Goal: Task Accomplishment & Management: Manage account settings

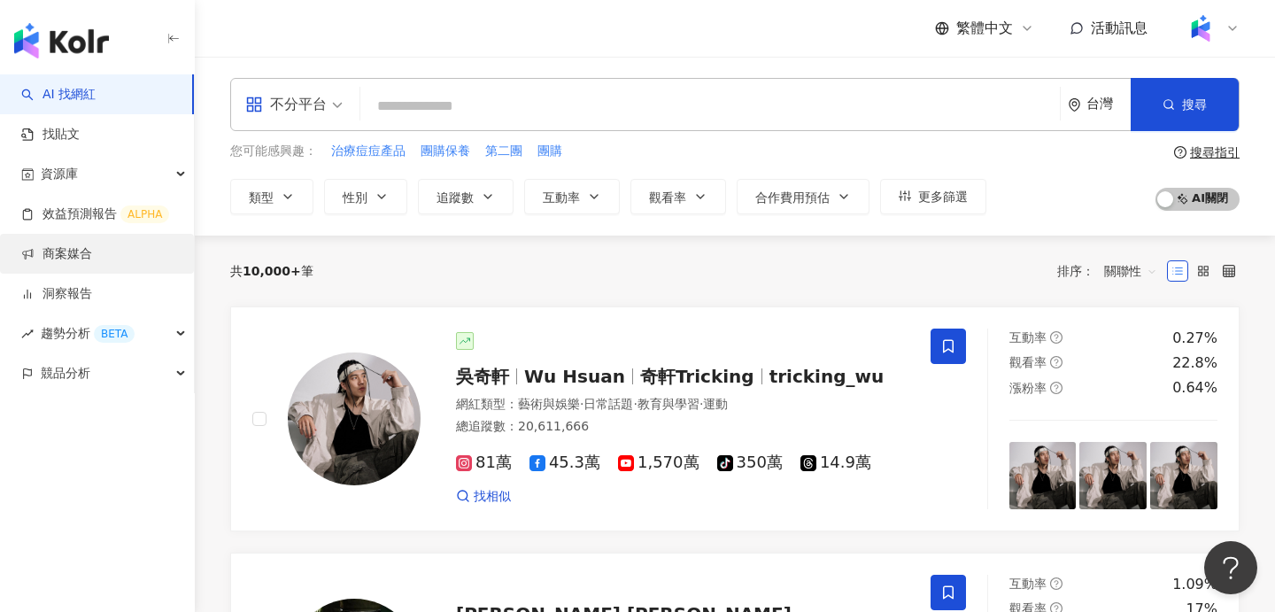
click at [92, 249] on link "商案媒合" at bounding box center [56, 254] width 71 height 18
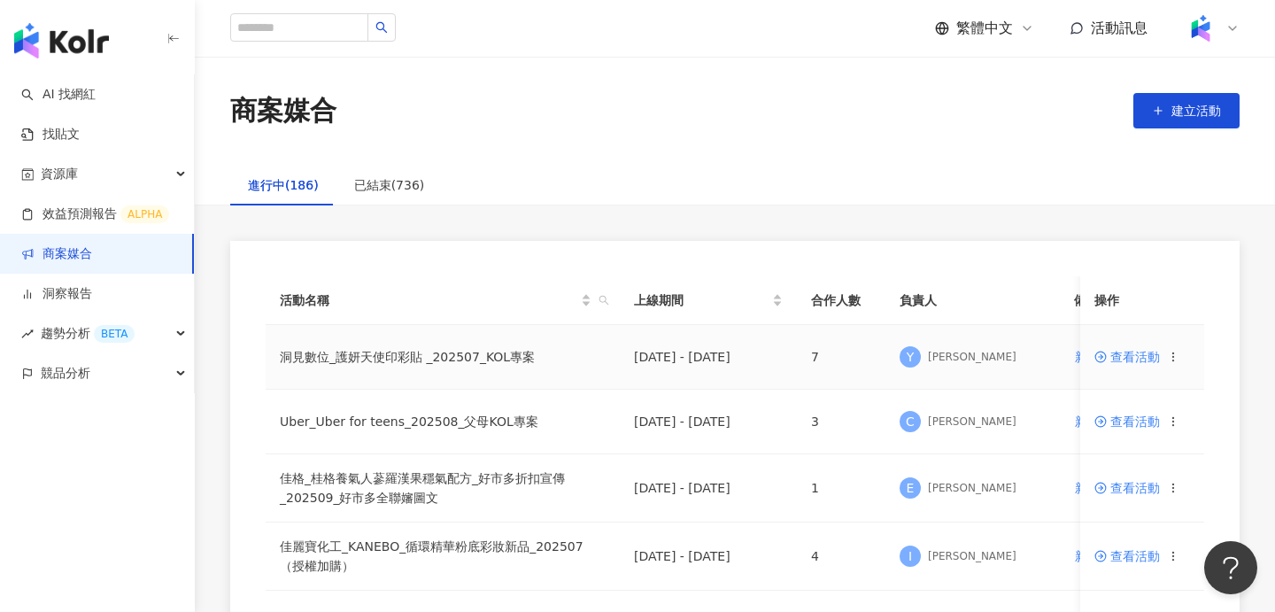
click at [1139, 364] on td "查看活動" at bounding box center [1142, 357] width 124 height 65
click at [1131, 351] on span "查看活動" at bounding box center [1127, 357] width 66 height 12
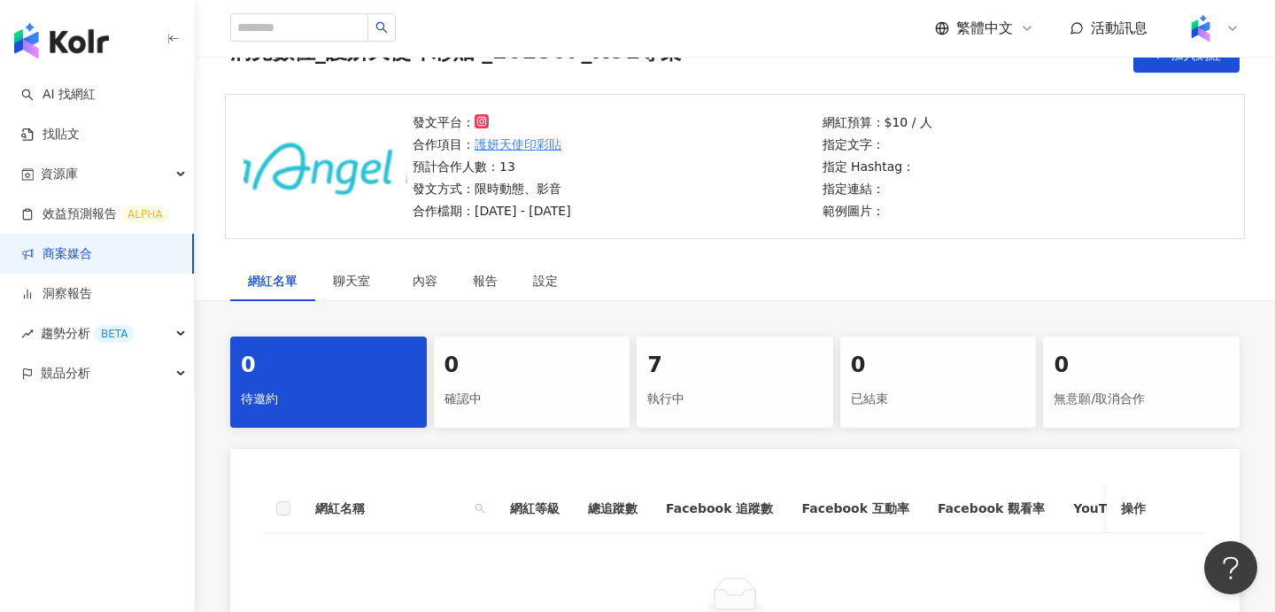
scroll to position [189, 0]
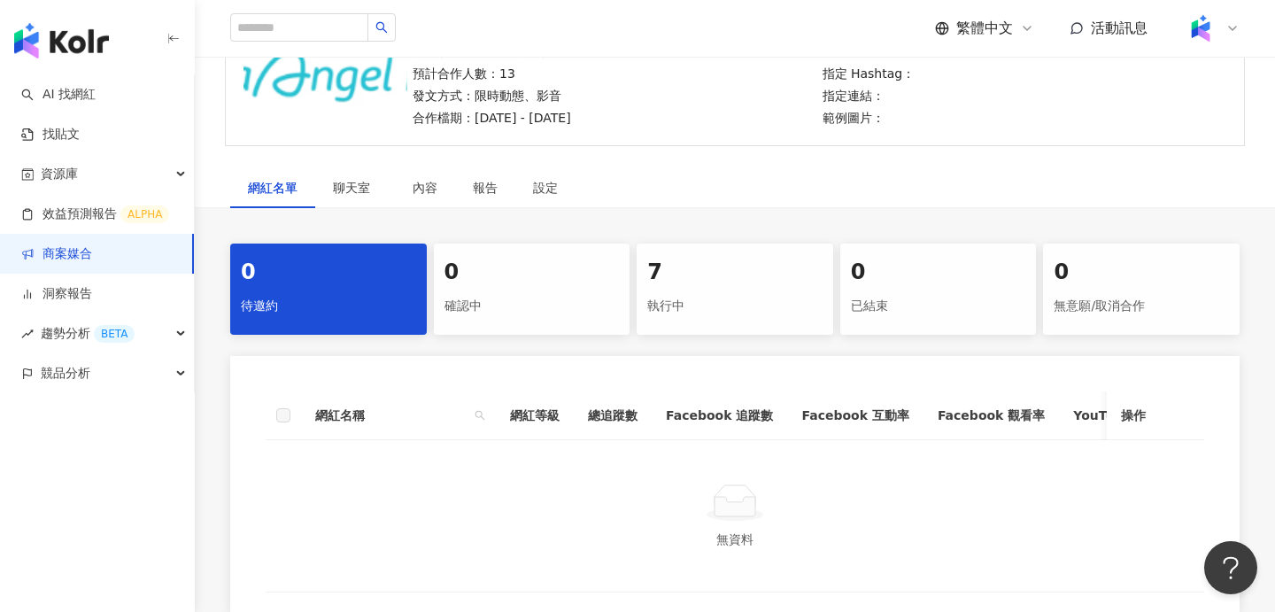
click at [706, 257] on div "7 執行中" at bounding box center [735, 288] width 197 height 91
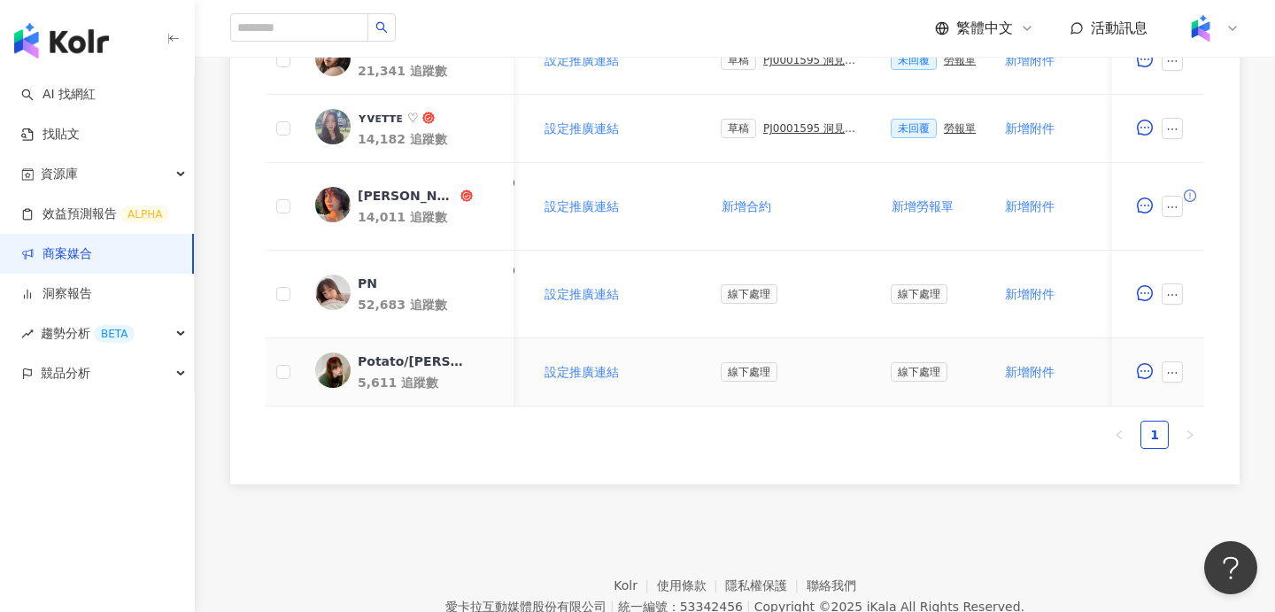
scroll to position [0, 444]
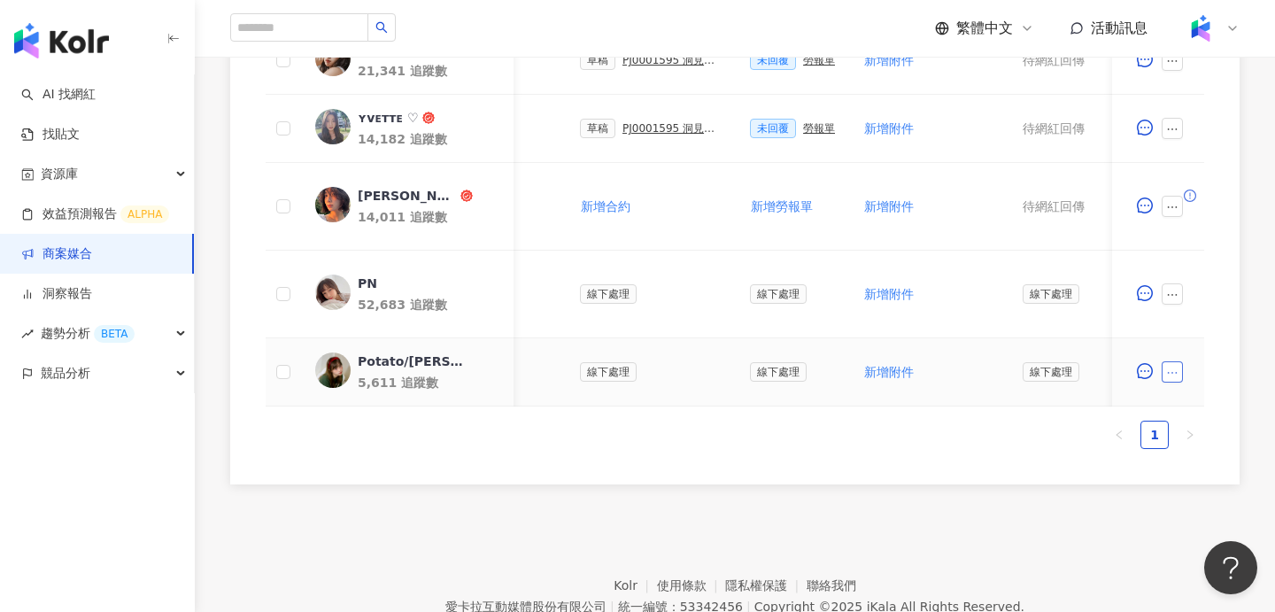
click at [1177, 379] on button "button" at bounding box center [1172, 371] width 21 height 21
click at [950, 561] on footer "Kolr 使用條款 隱私權保護 聯絡我們 愛卡拉互動媒體股份有限公司 | 統一編號：53342456 | Copyright © 2025 iKala All…" at bounding box center [735, 593] width 1080 height 197
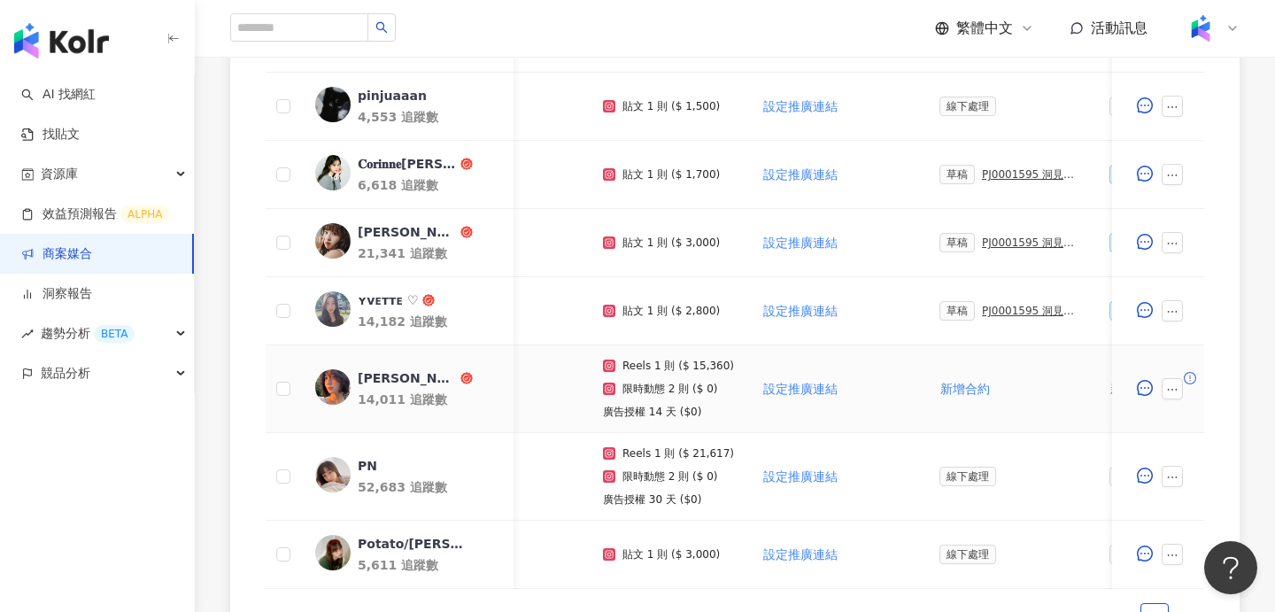
scroll to position [0, 0]
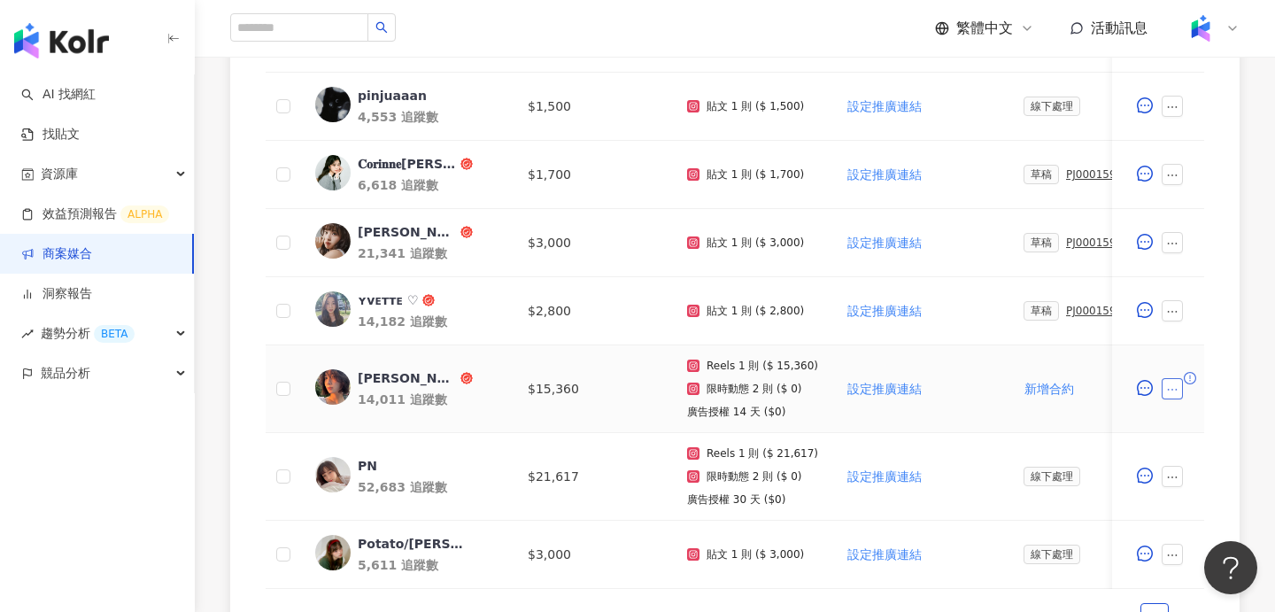
click at [1171, 393] on icon "ellipsis" at bounding box center [1172, 389] width 12 height 12
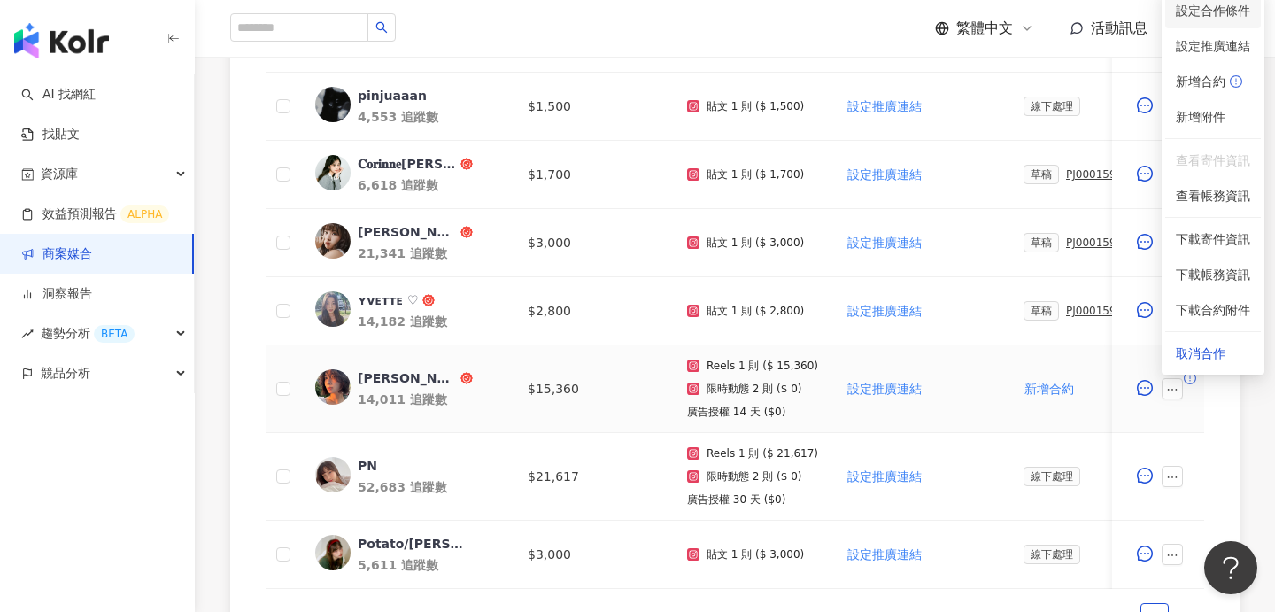
click at [1201, 13] on span "設定合作條件" at bounding box center [1213, 10] width 74 height 19
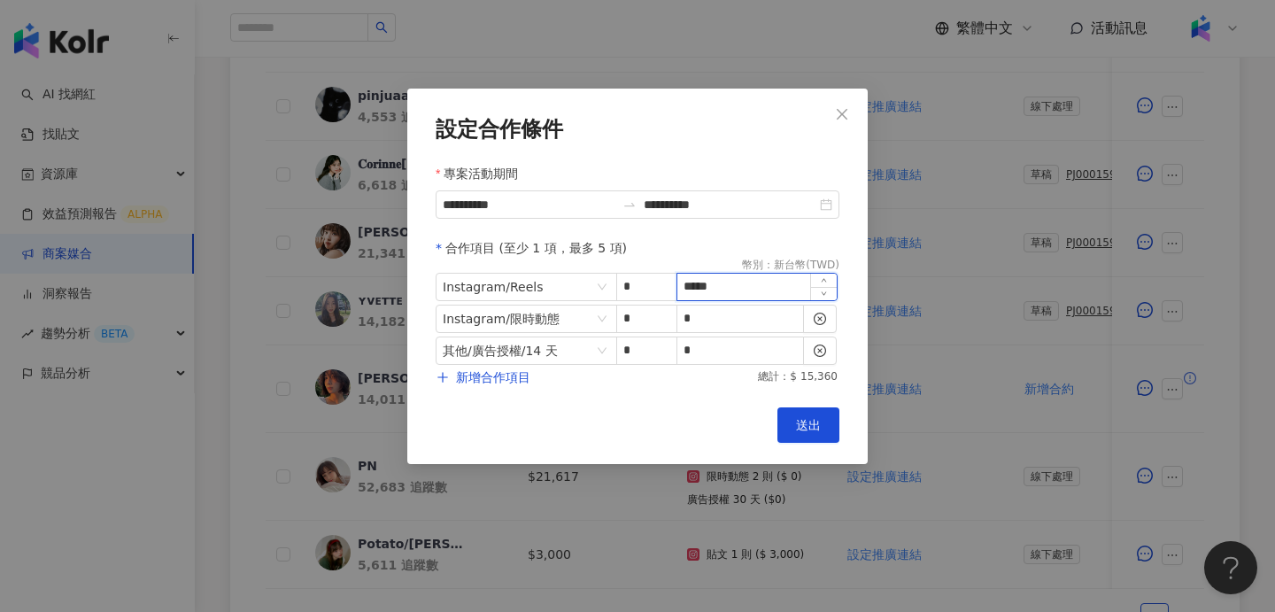
click at [722, 281] on input "*****" at bounding box center [756, 287] width 159 height 27
type input "*"
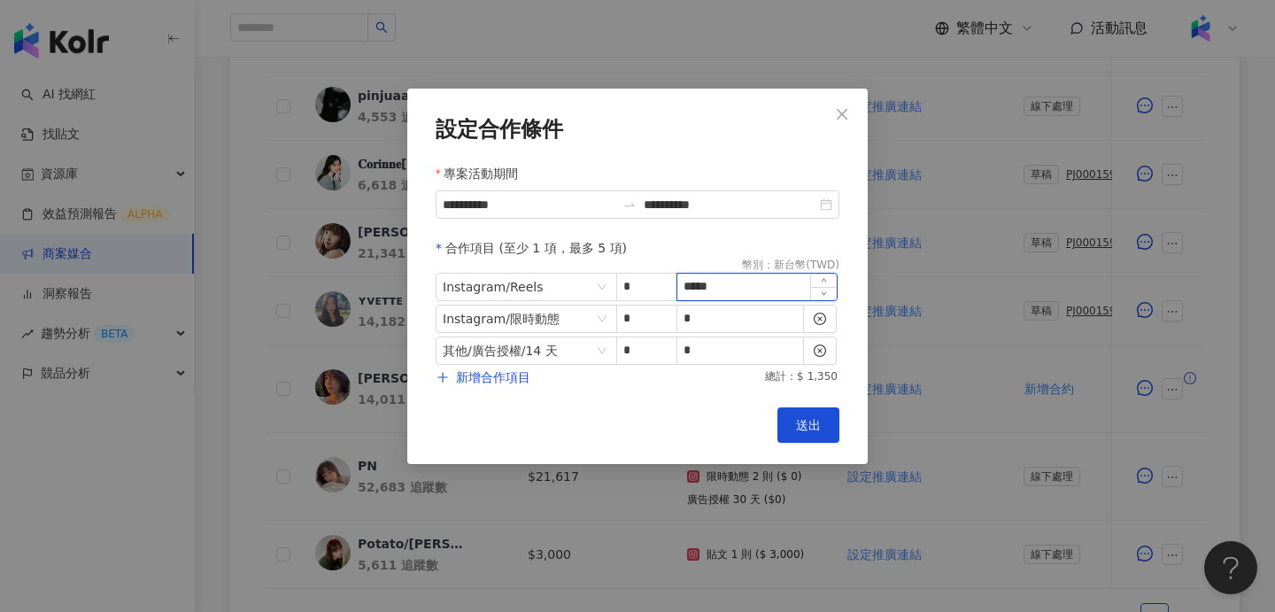
type input "*****"
click at [807, 438] on button "送出" at bounding box center [808, 424] width 62 height 35
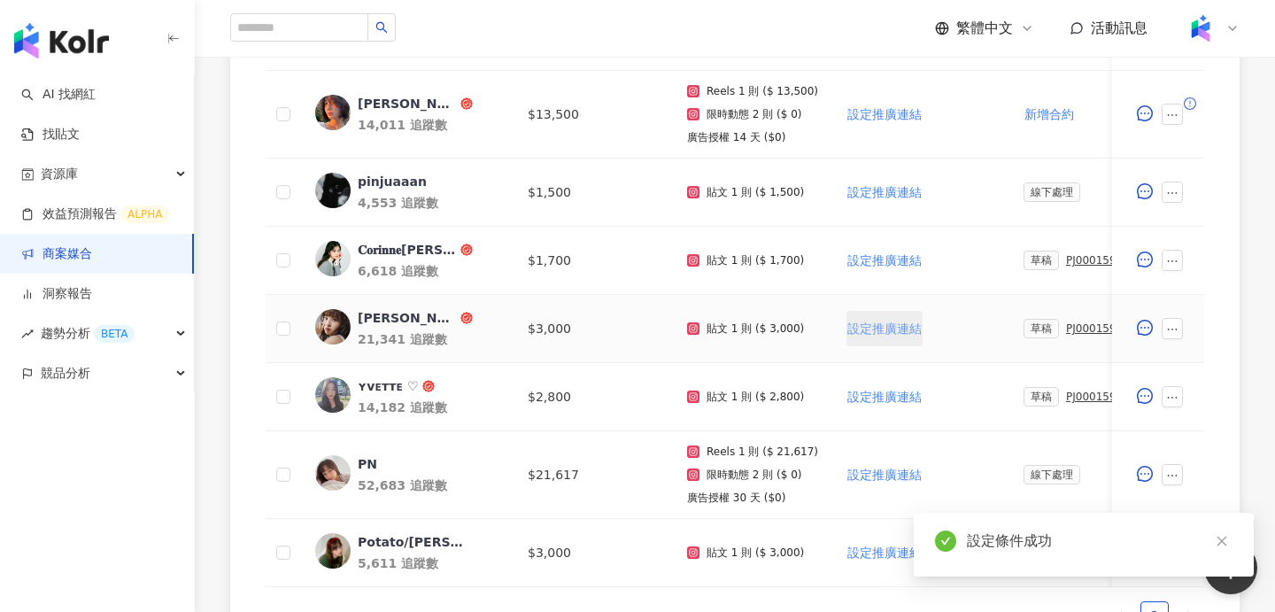
scroll to position [572, 0]
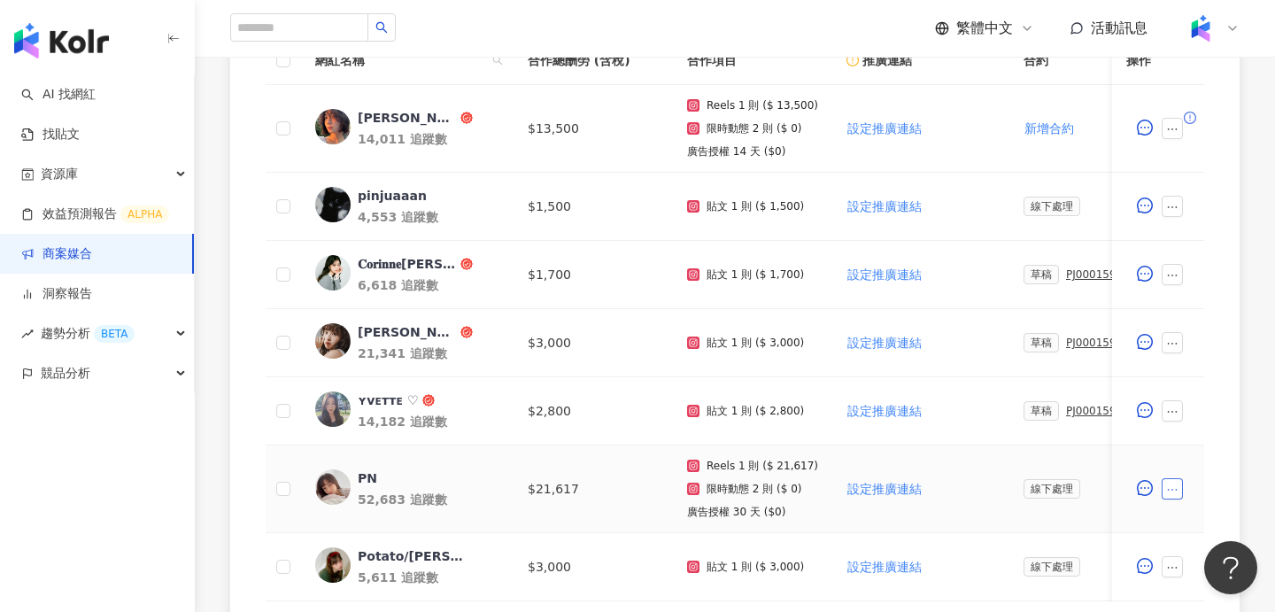
click at [1166, 496] on button "button" at bounding box center [1172, 488] width 21 height 21
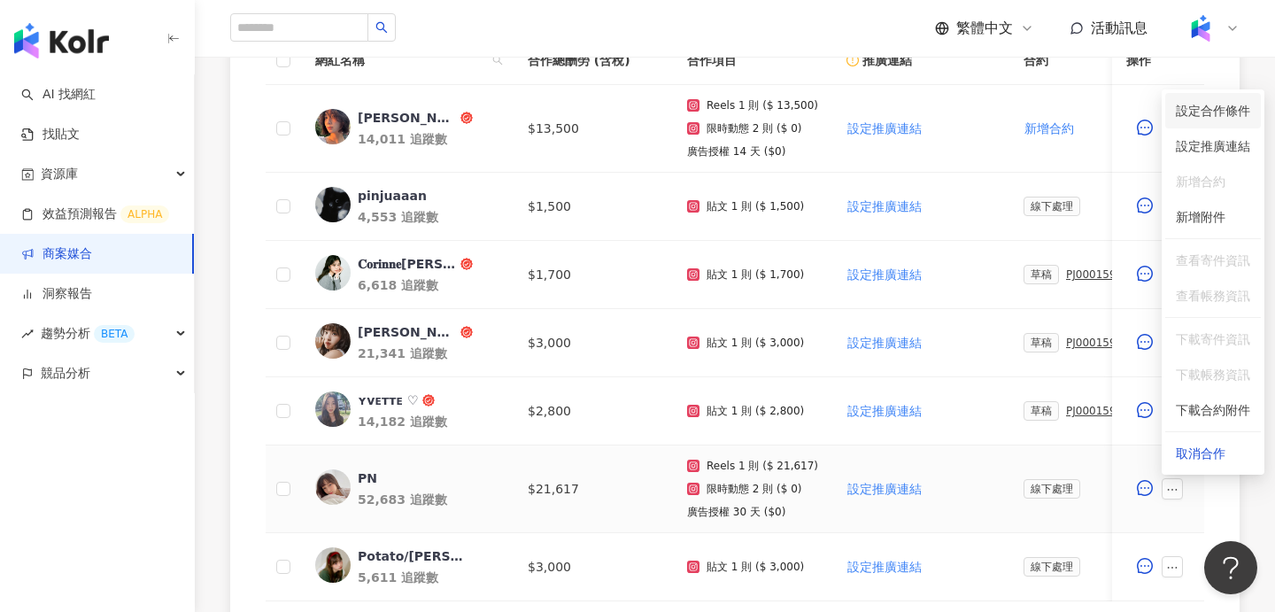
click at [1221, 104] on span "設定合作條件" at bounding box center [1213, 110] width 74 height 19
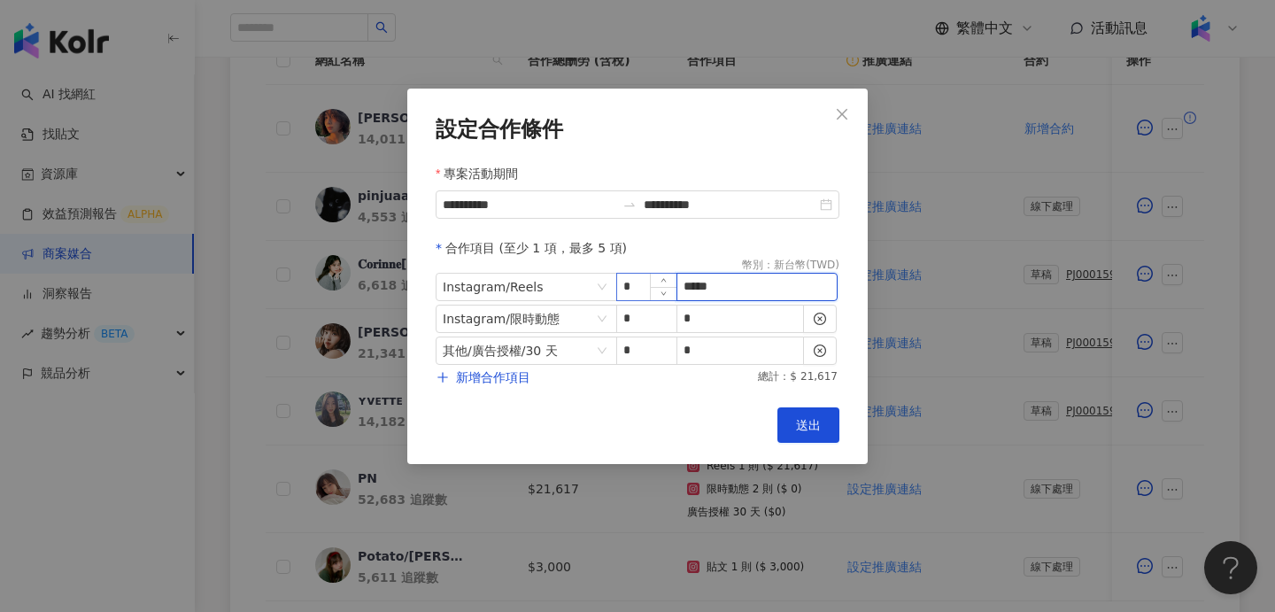
drag, startPoint x: 741, startPoint y: 290, endPoint x: 622, endPoint y: 290, distance: 119.5
click at [622, 290] on span "Instagram / Reels * *****" at bounding box center [638, 287] width 404 height 28
type input "*****"
click at [810, 429] on span "送出" at bounding box center [808, 425] width 25 height 14
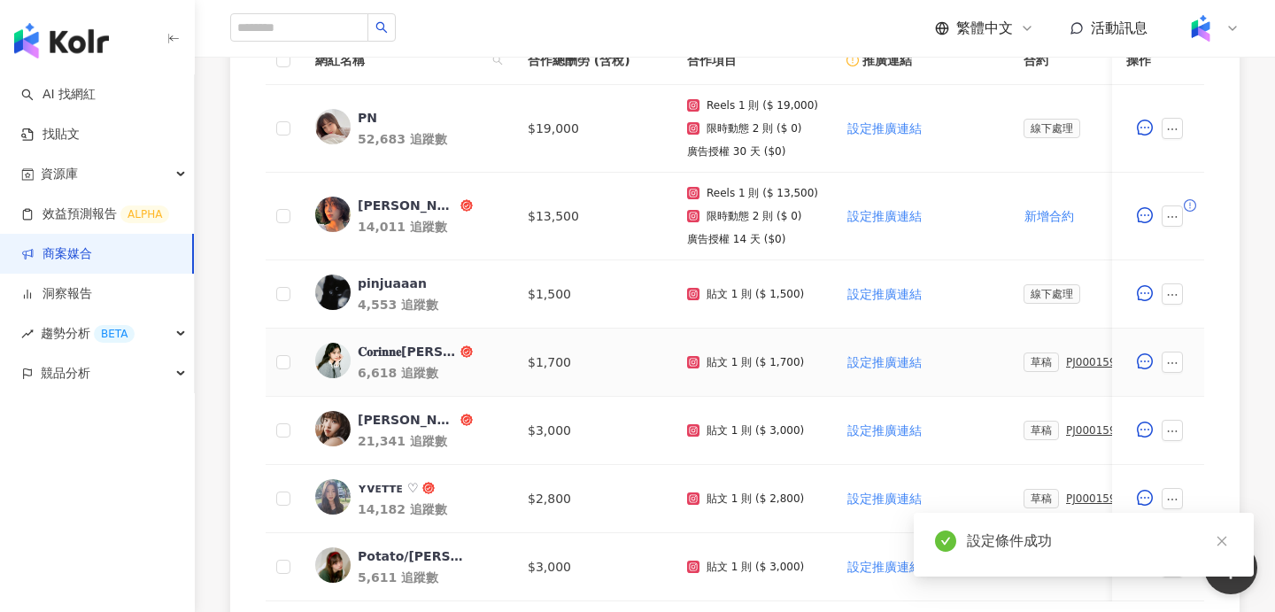
scroll to position [656, 0]
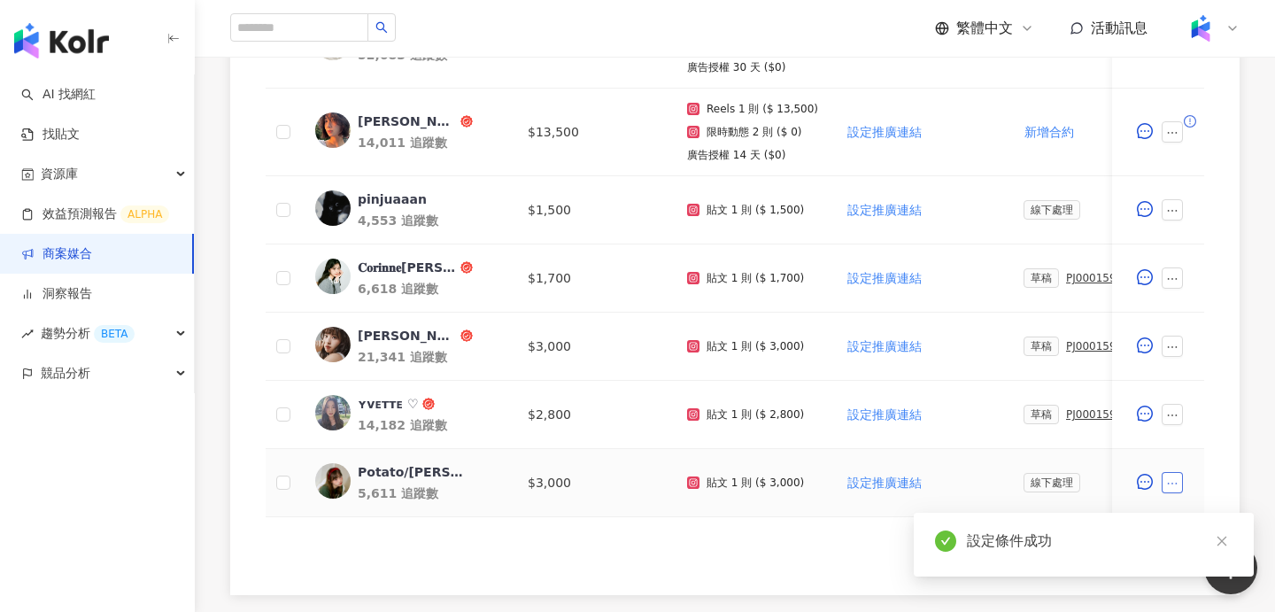
click at [1172, 482] on icon "ellipsis" at bounding box center [1172, 483] width 12 height 12
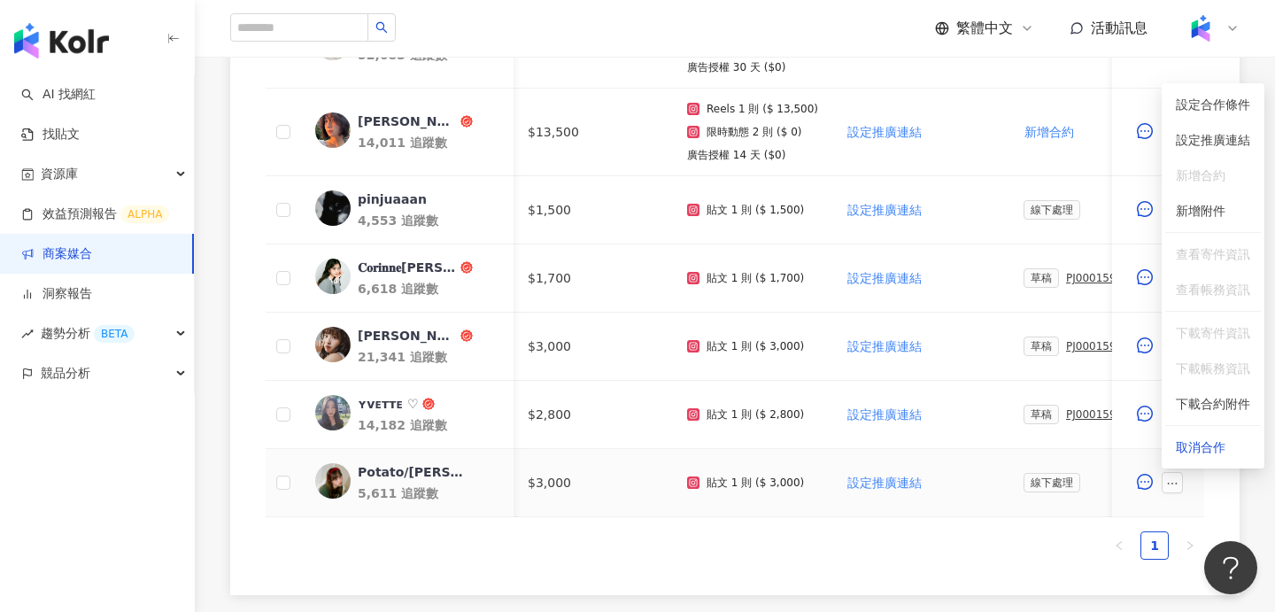
scroll to position [0, 375]
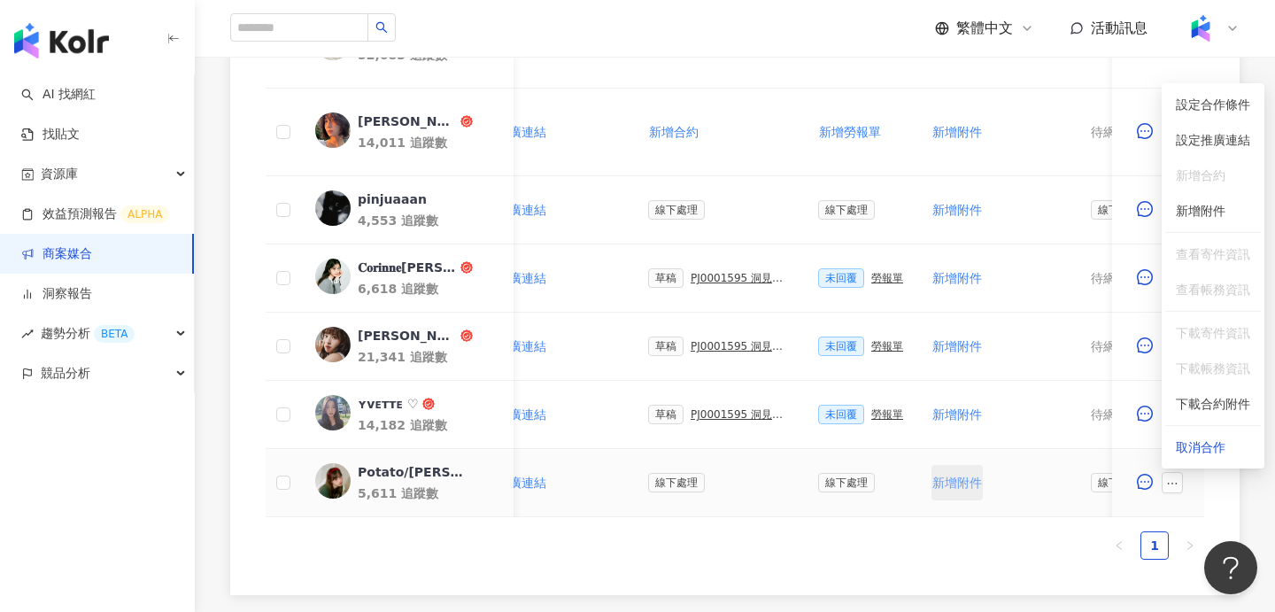
click at [962, 489] on button "新增附件" at bounding box center [956, 482] width 51 height 35
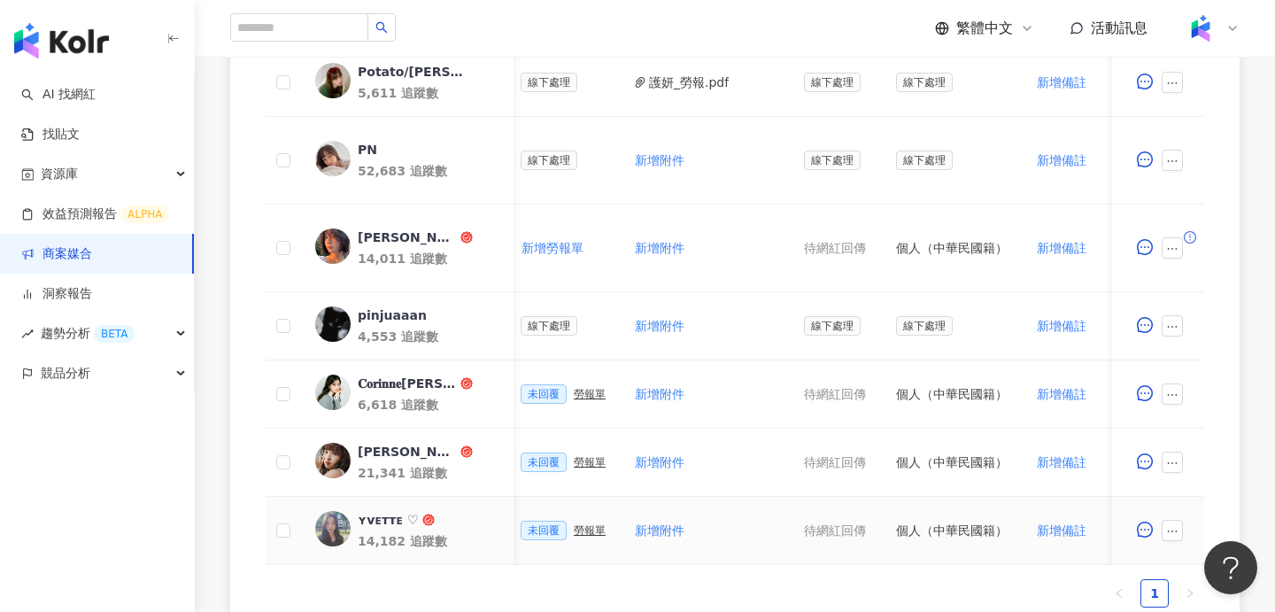
scroll to position [591, 0]
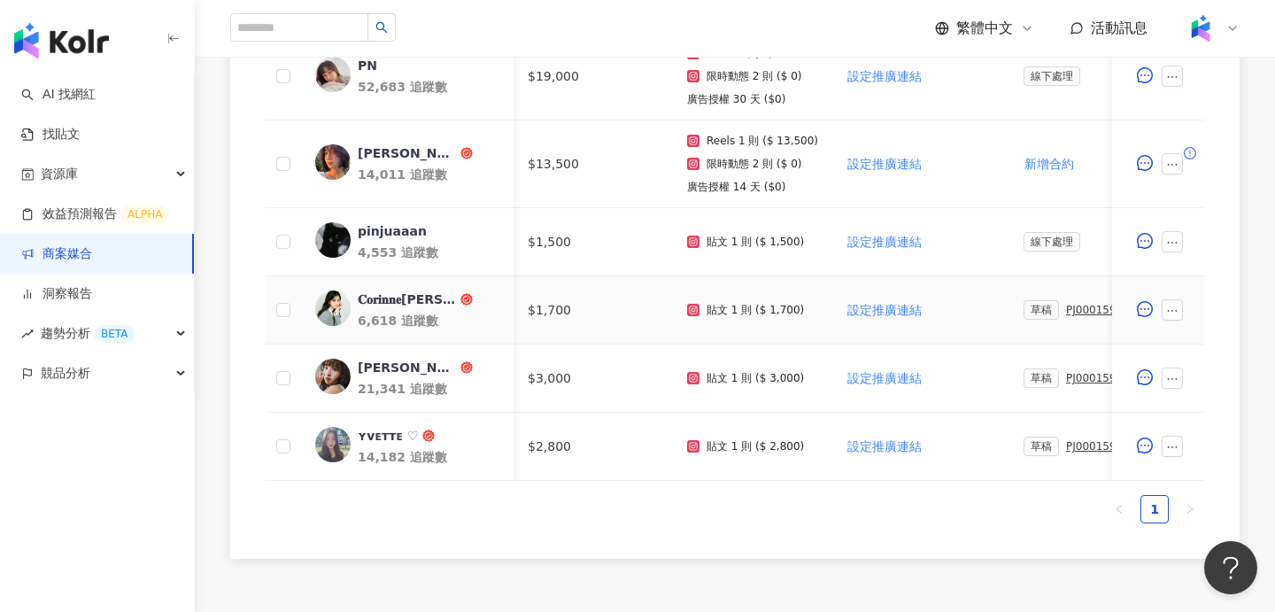
scroll to position [0, 130]
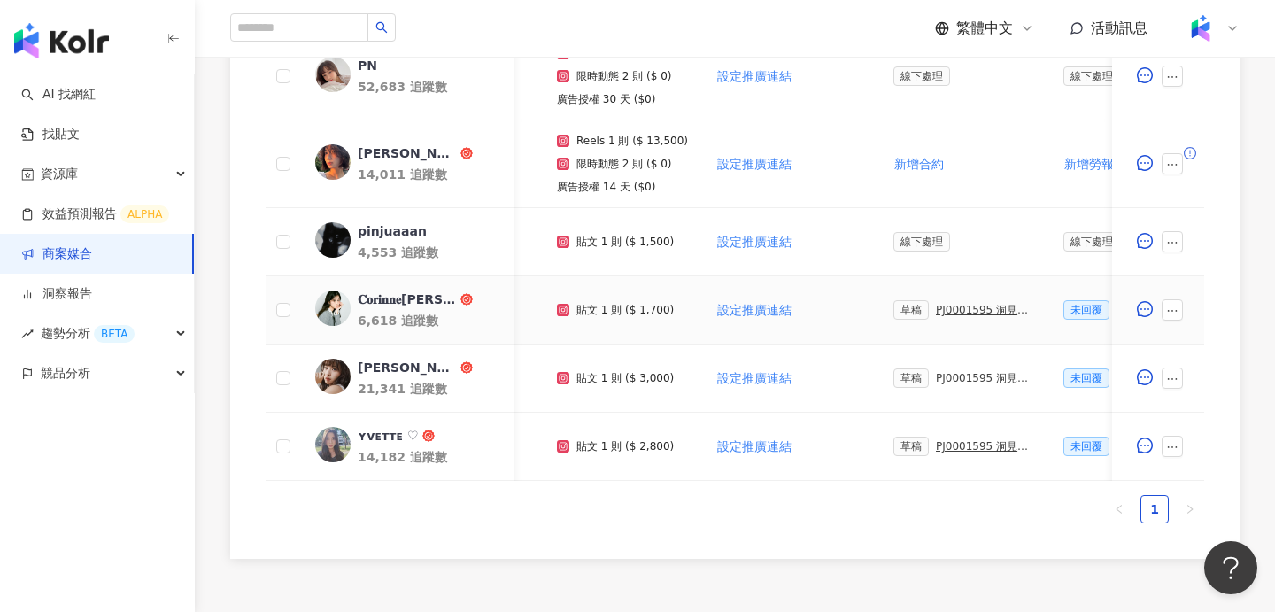
click at [975, 309] on div "PJ0001595 洞⾒數位_護妍天使印彩貼 _202507_KOL專案" at bounding box center [985, 310] width 99 height 12
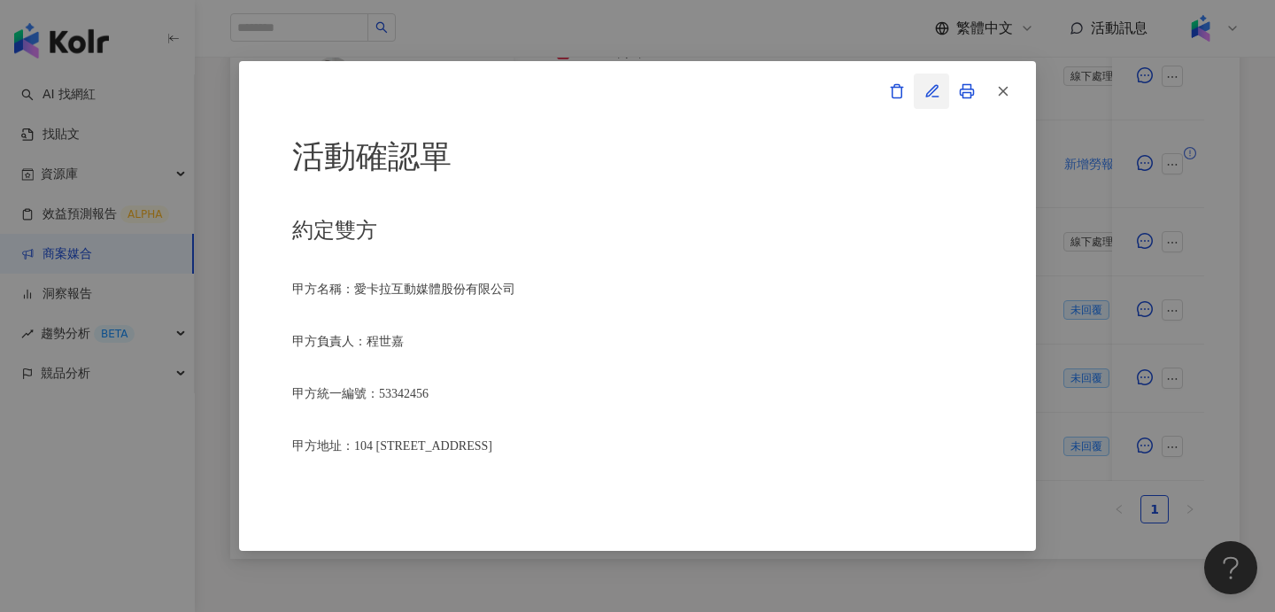
click at [931, 90] on icon "button" at bounding box center [932, 91] width 16 height 16
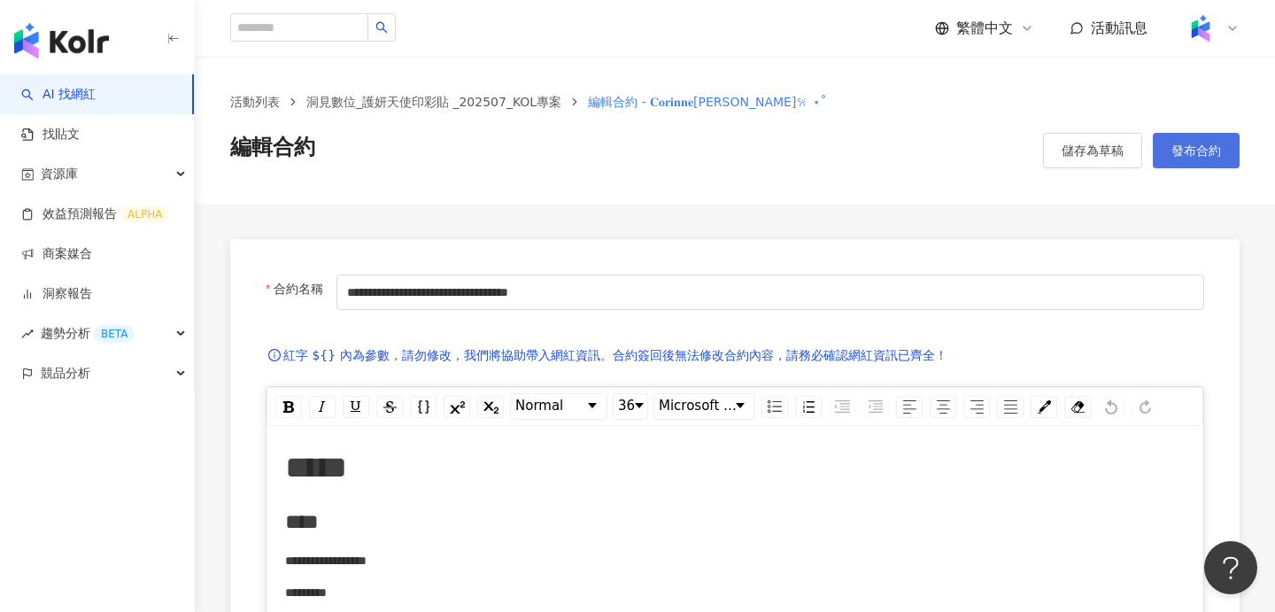
click at [1190, 158] on button "發布合約" at bounding box center [1196, 150] width 87 height 35
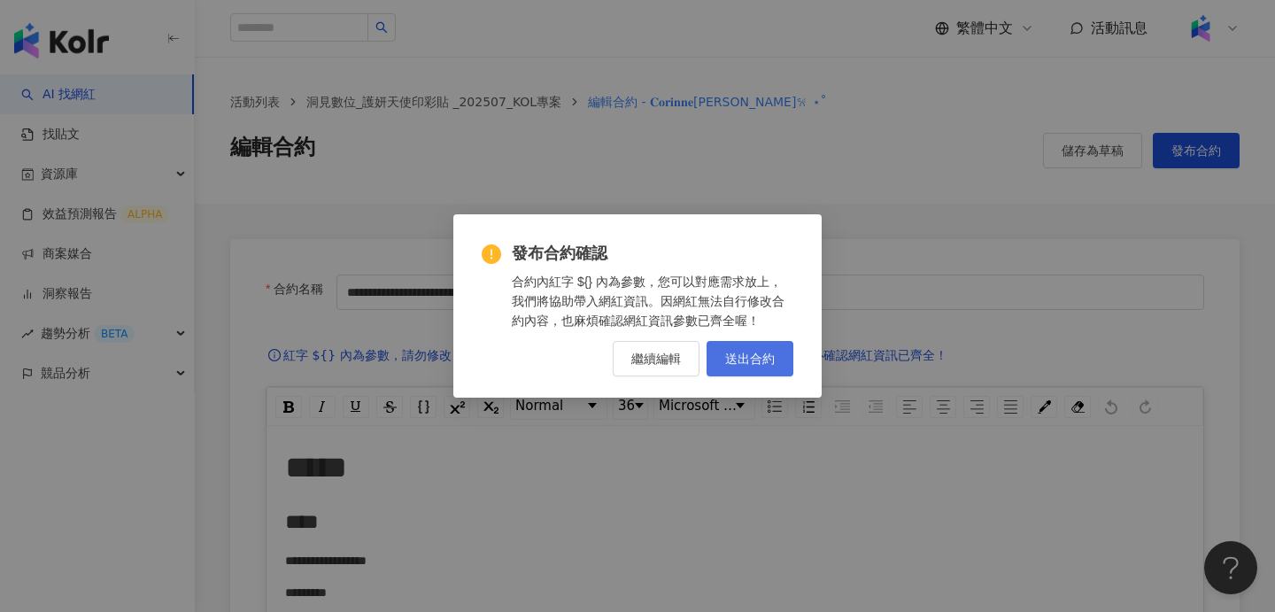
click at [772, 359] on span "送出合約" at bounding box center [750, 358] width 50 height 14
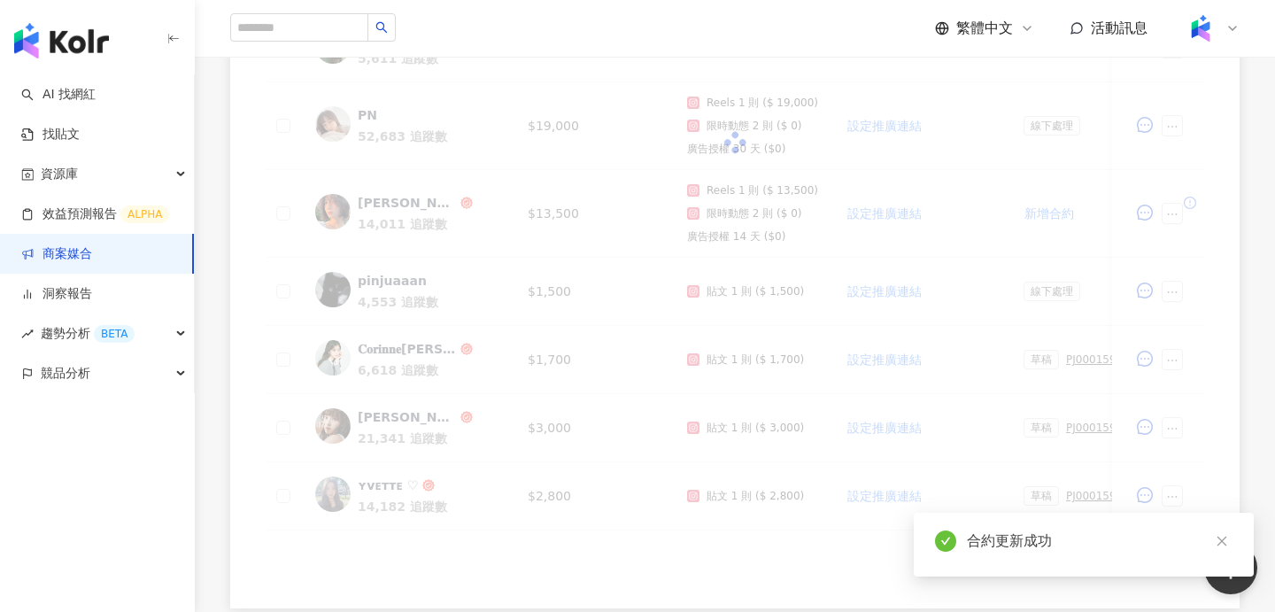
scroll to position [645, 0]
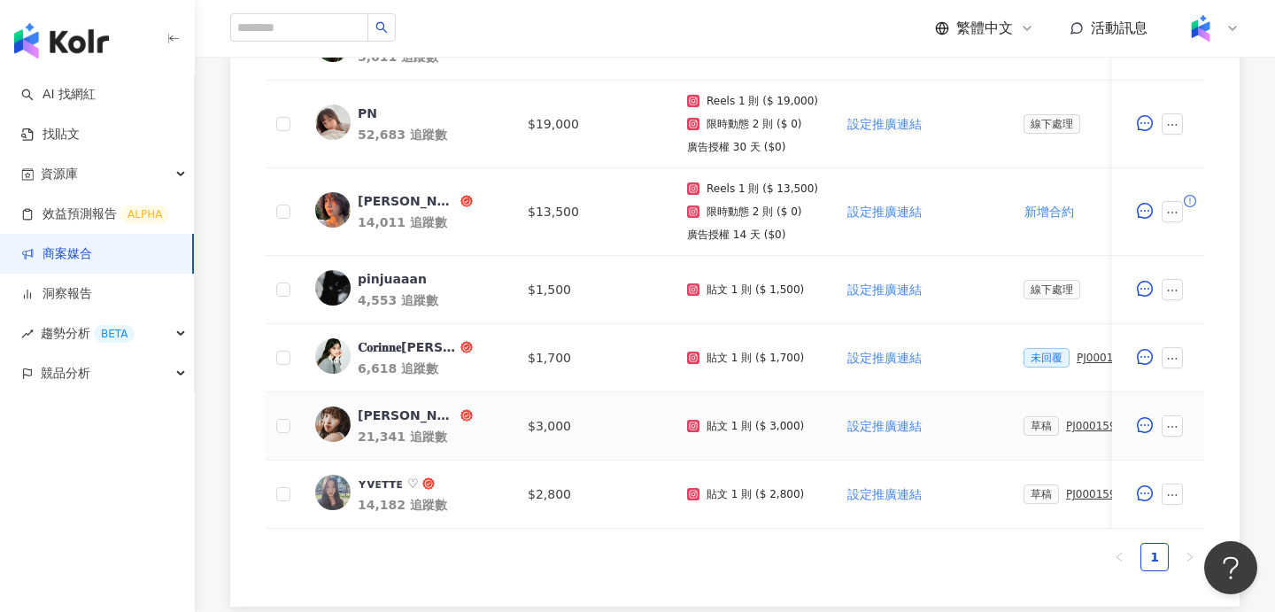
click at [1081, 428] on div "PJ0001595 洞⾒數位_護妍天使印彩貼 _202507_KOL專案" at bounding box center [1115, 426] width 99 height 12
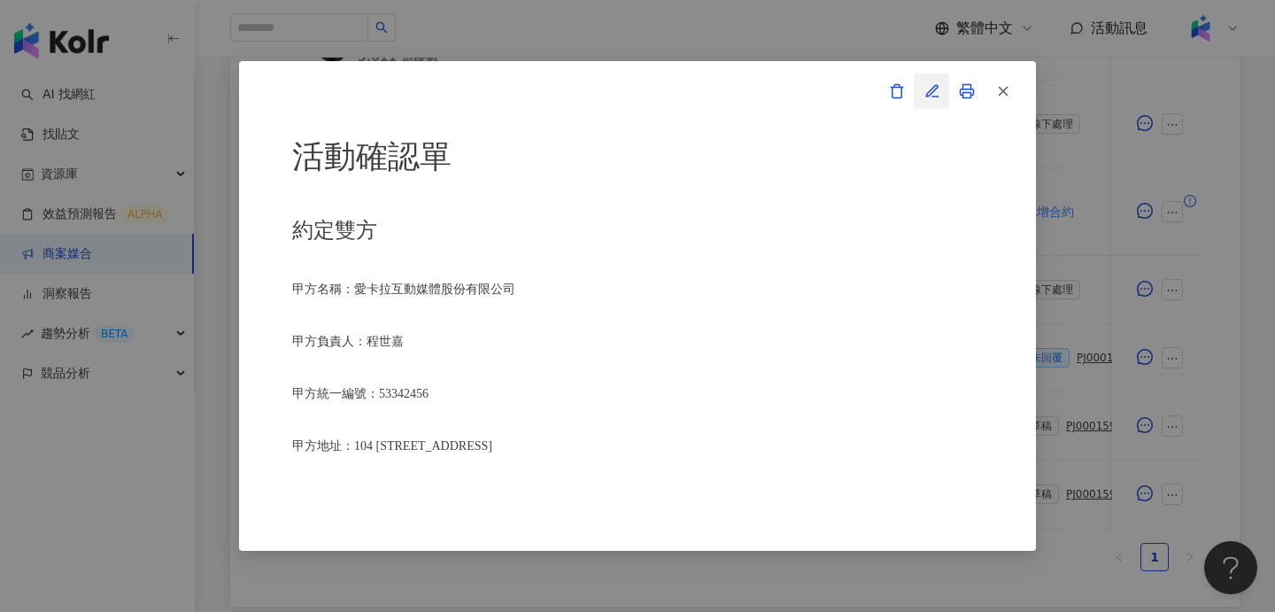
click at [935, 89] on icon "button" at bounding box center [932, 91] width 12 height 12
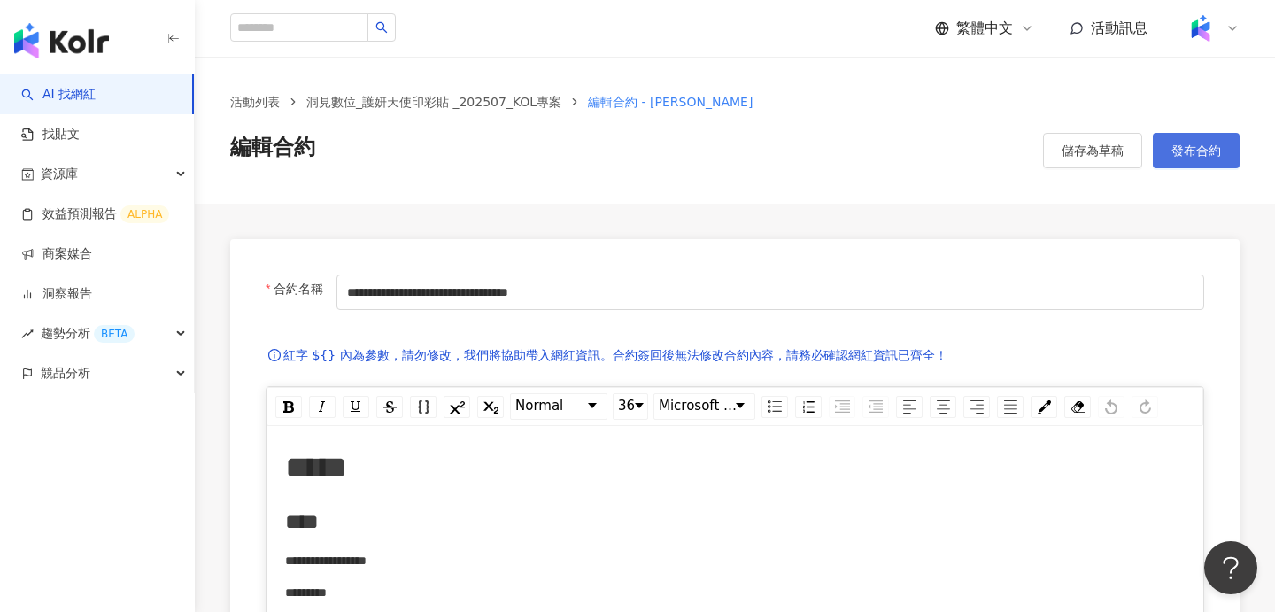
click at [1198, 141] on button "發布合約" at bounding box center [1196, 150] width 87 height 35
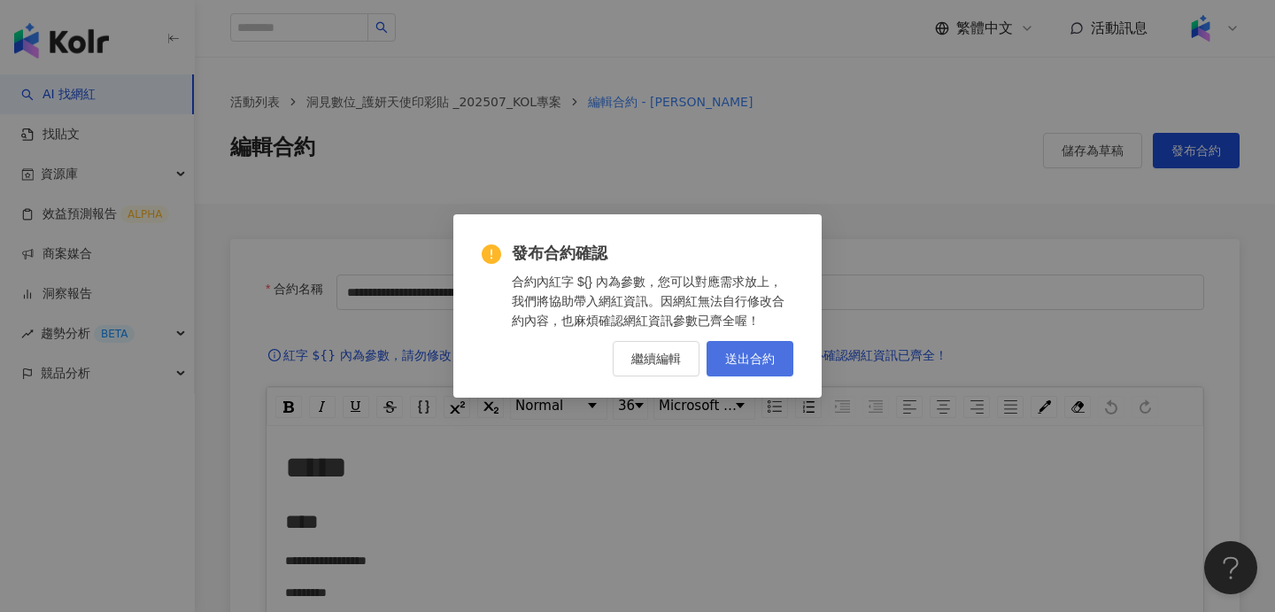
click at [752, 348] on button "送出合約" at bounding box center [750, 358] width 87 height 35
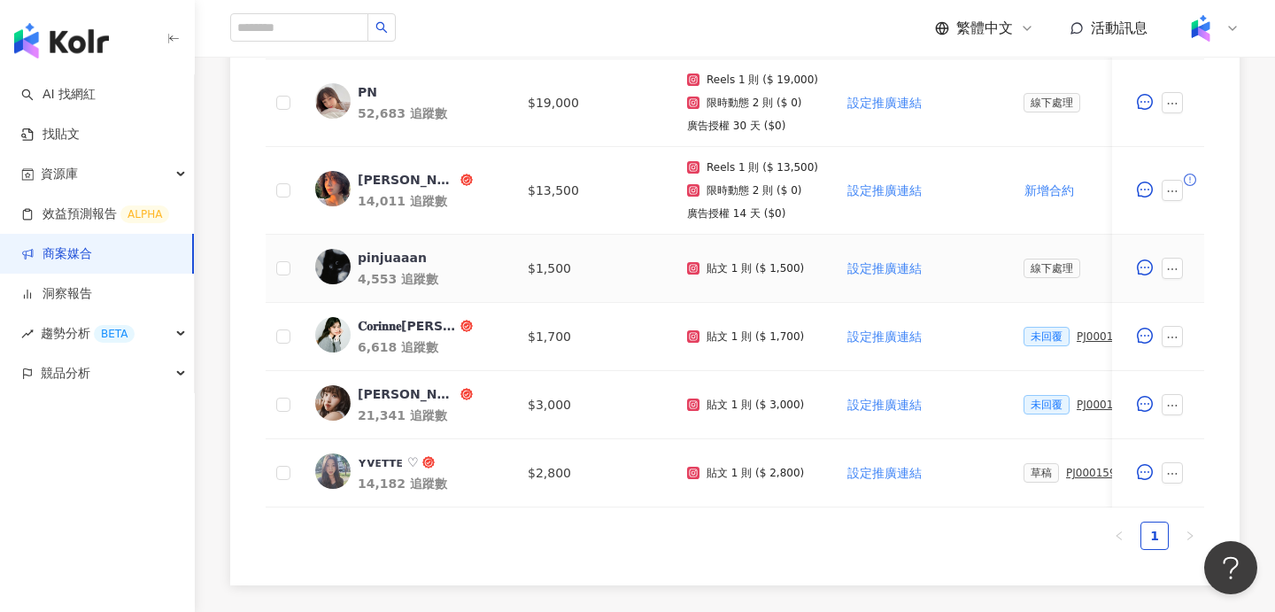
scroll to position [654, 0]
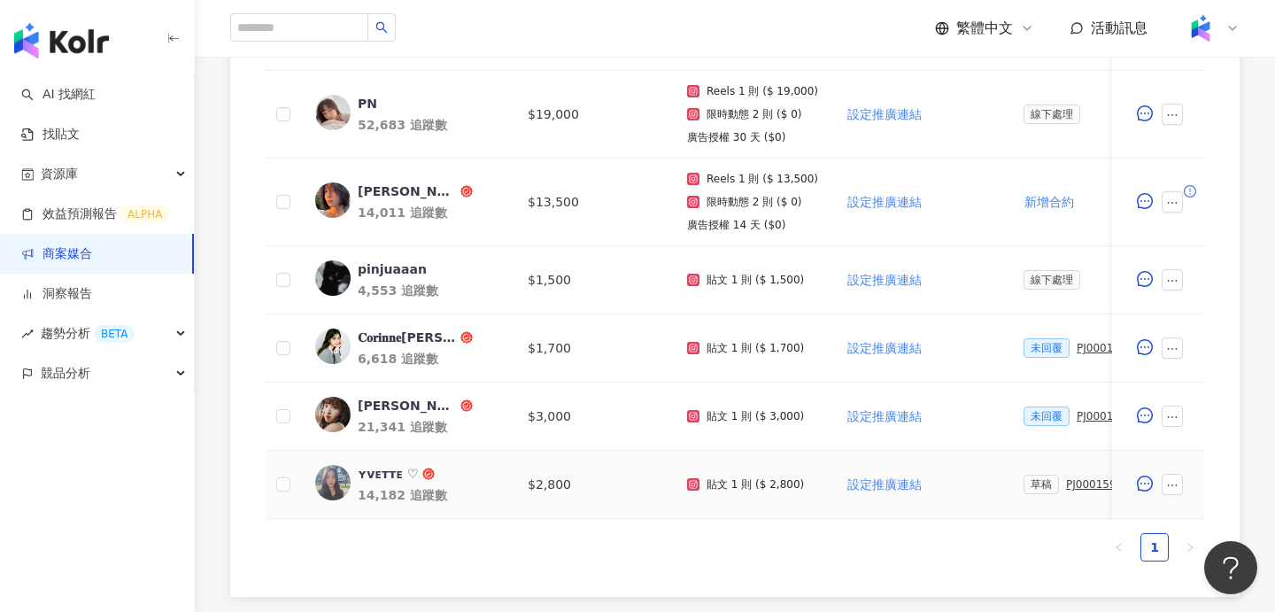
click at [1086, 482] on div "PJ0001595 洞⾒數位_護妍天使印彩貼 _202507_KOL專案" at bounding box center [1115, 484] width 99 height 12
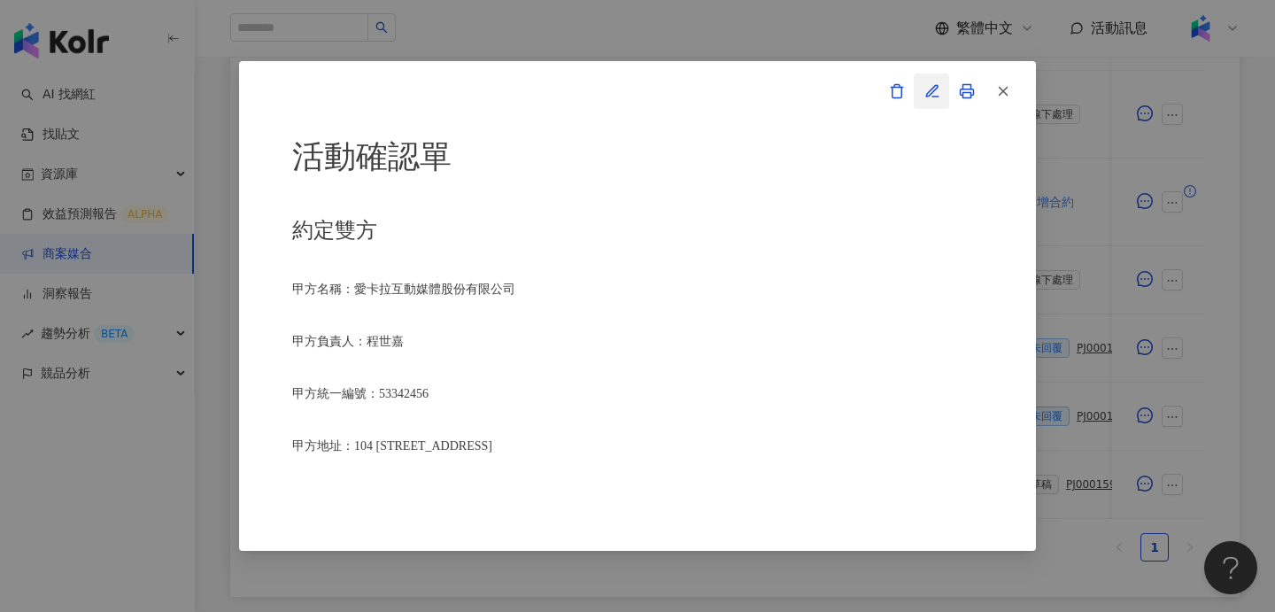
click at [936, 94] on icon "button" at bounding box center [932, 91] width 16 height 16
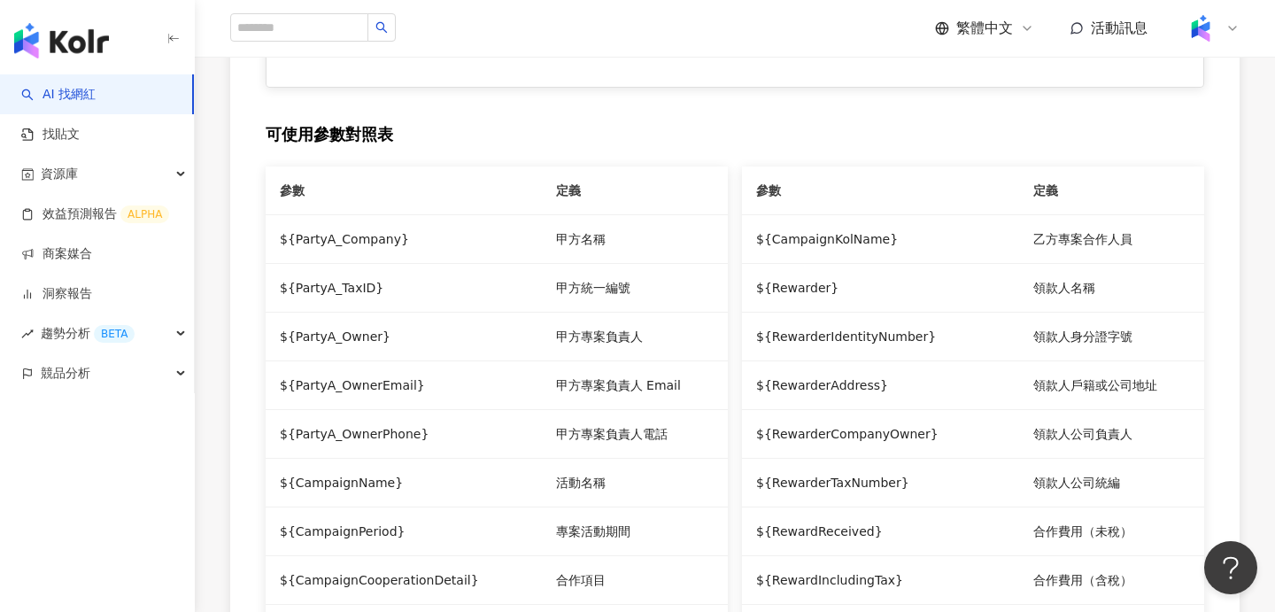
type input "**********"
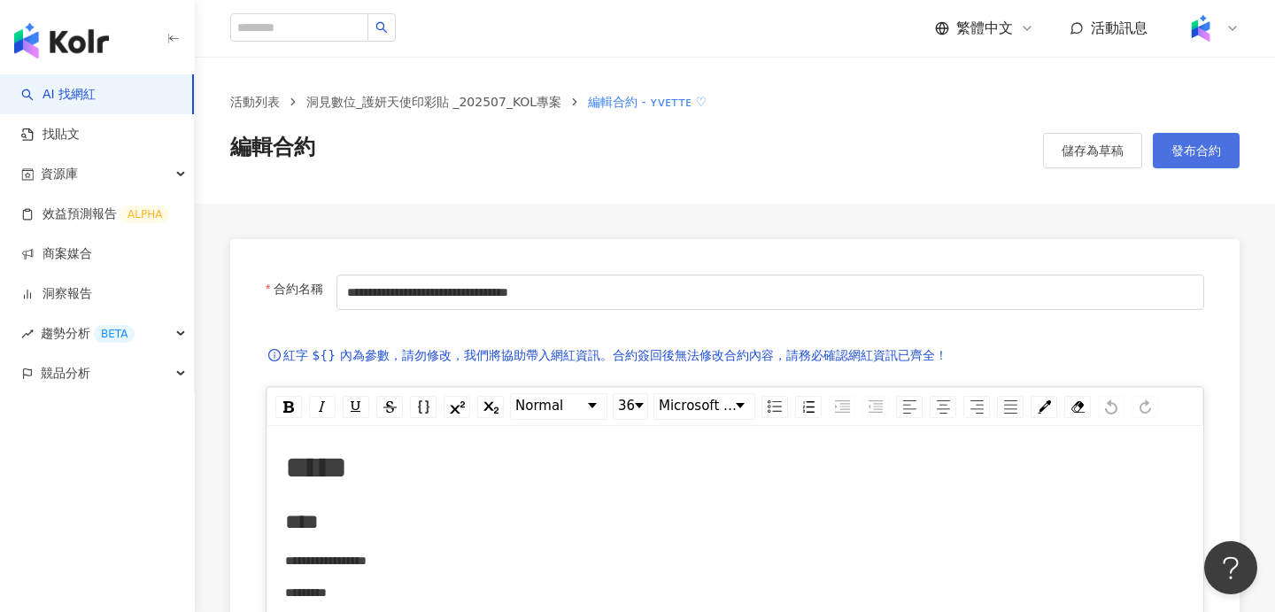
click at [1188, 163] on button "發布合約" at bounding box center [1196, 150] width 87 height 35
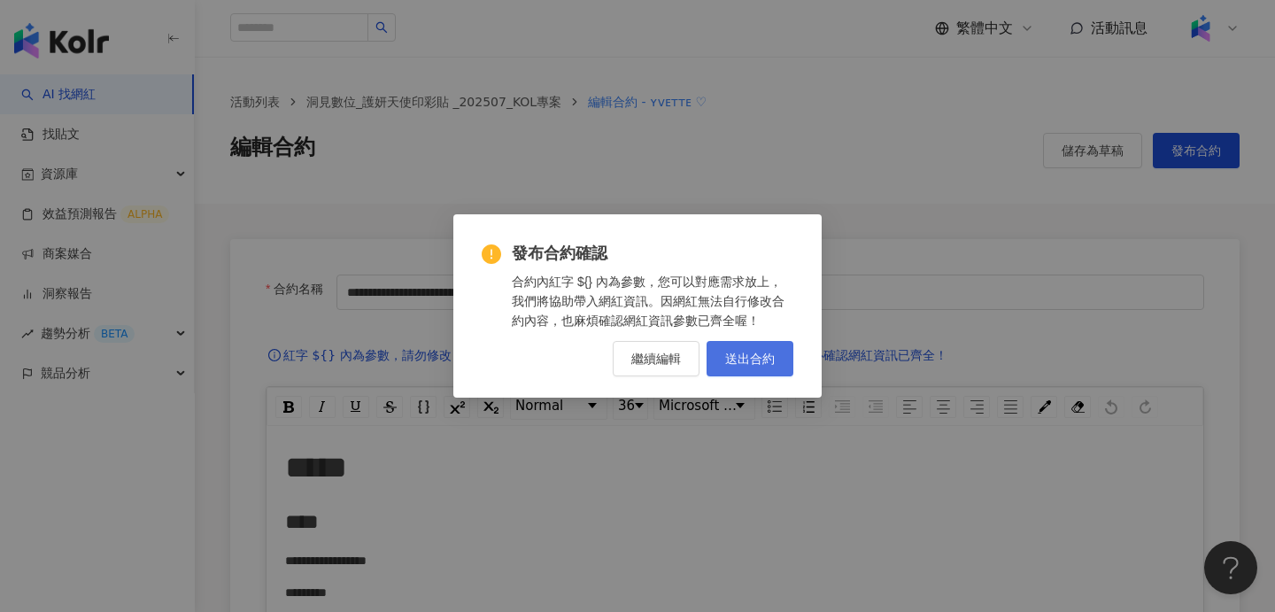
click at [745, 361] on span "送出合約" at bounding box center [750, 358] width 50 height 14
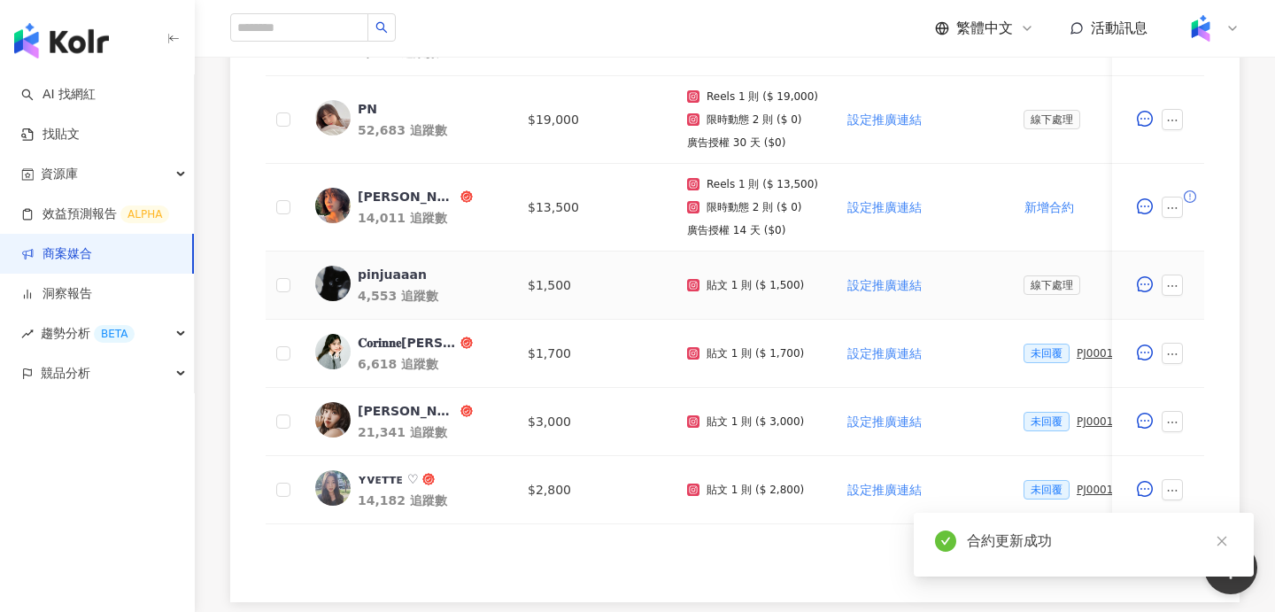
scroll to position [658, 0]
